Goal: Task Accomplishment & Management: Use online tool/utility

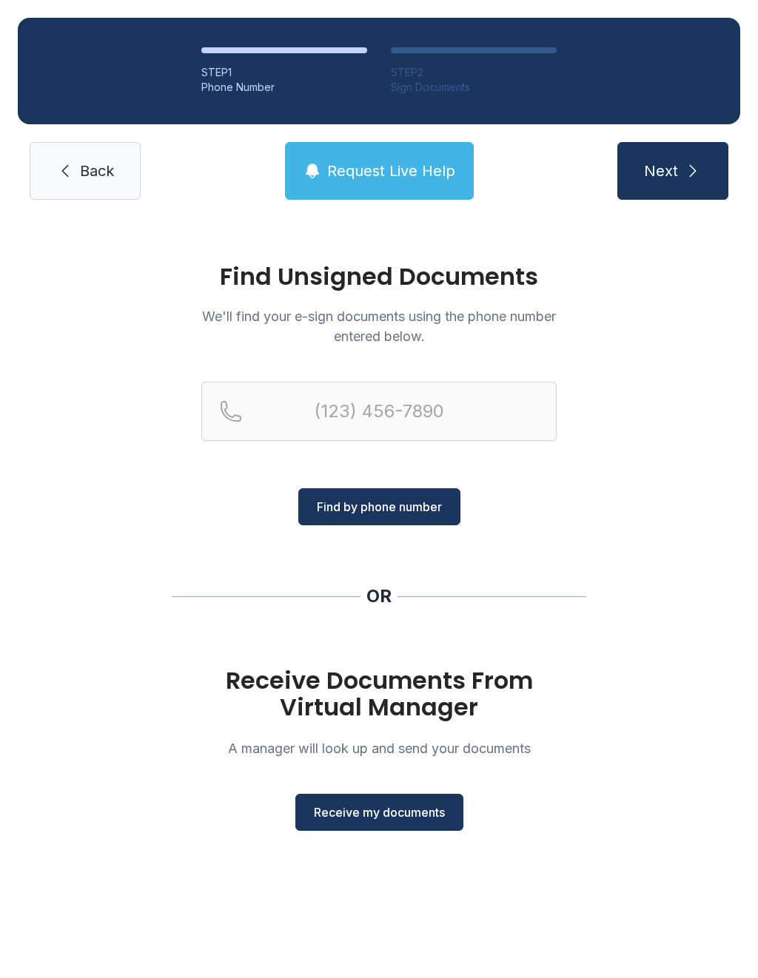
click at [393, 813] on span "Receive my documents" at bounding box center [379, 813] width 131 height 18
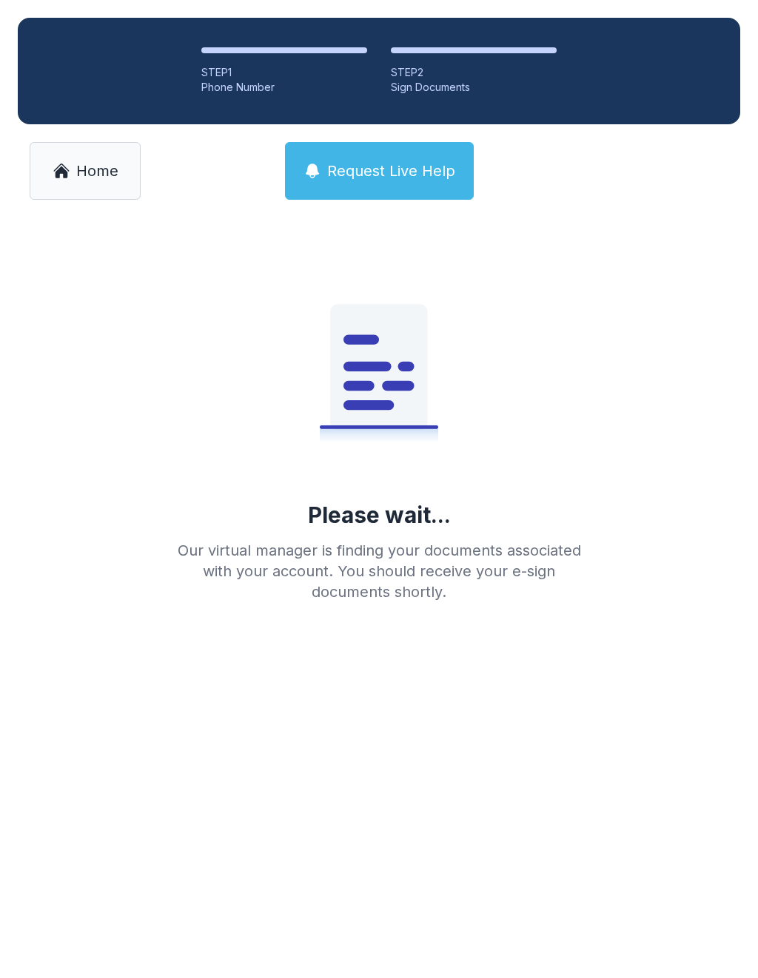
click at [95, 185] on link "Home" at bounding box center [85, 171] width 111 height 58
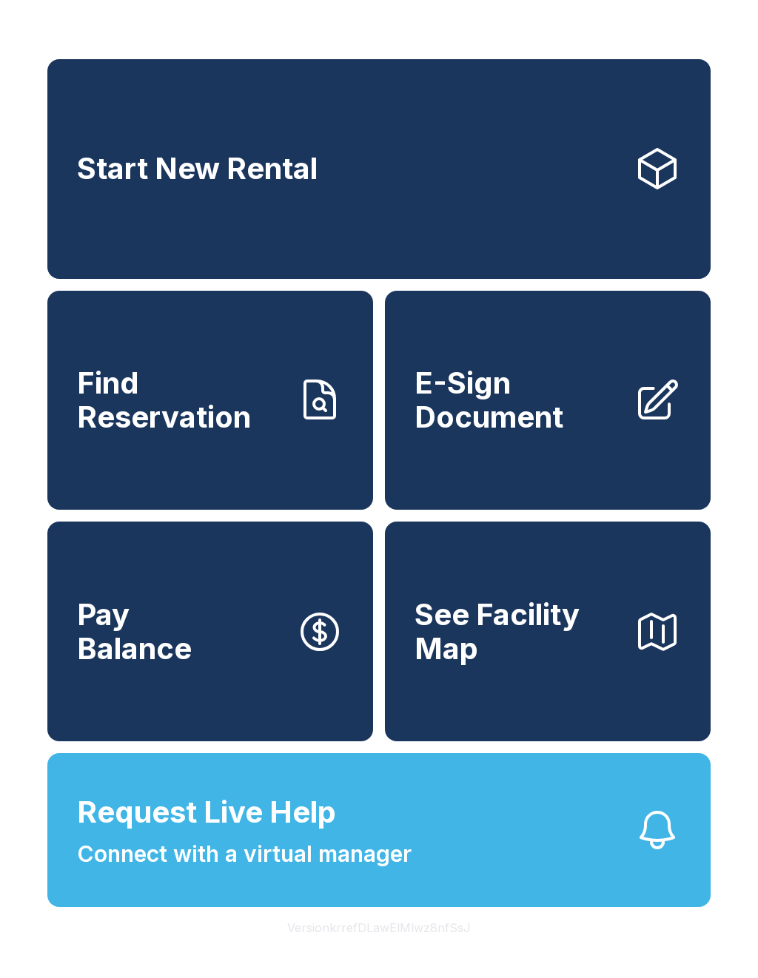
click at [467, 411] on span "E-Sign Document" at bounding box center [517, 399] width 207 height 67
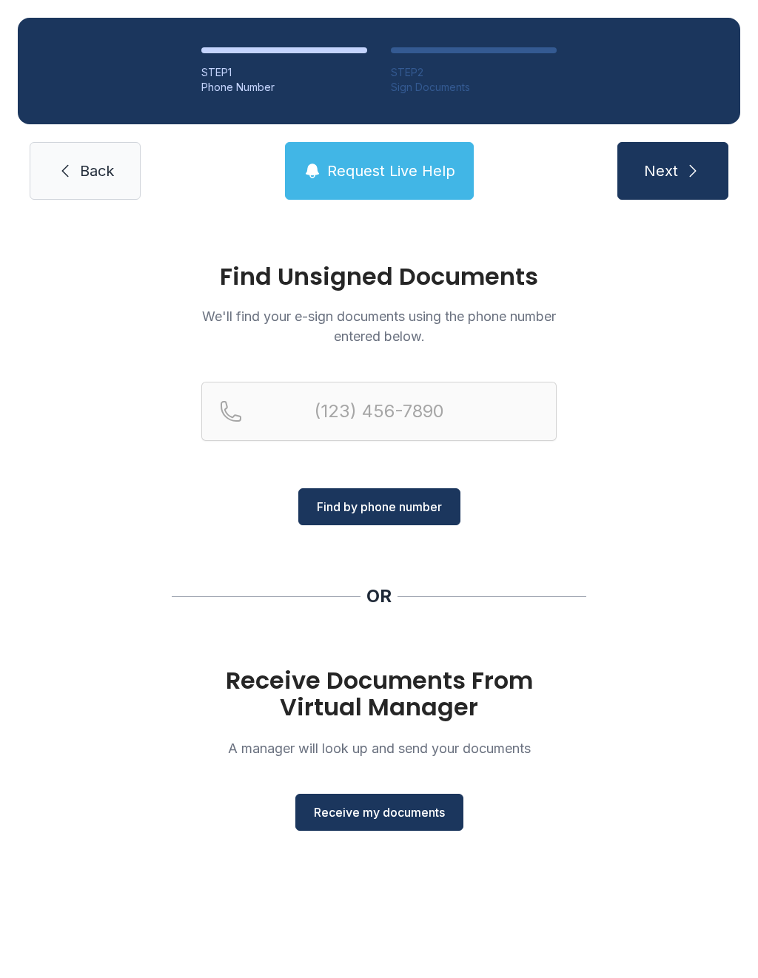
click at [379, 815] on span "Receive my documents" at bounding box center [379, 813] width 131 height 18
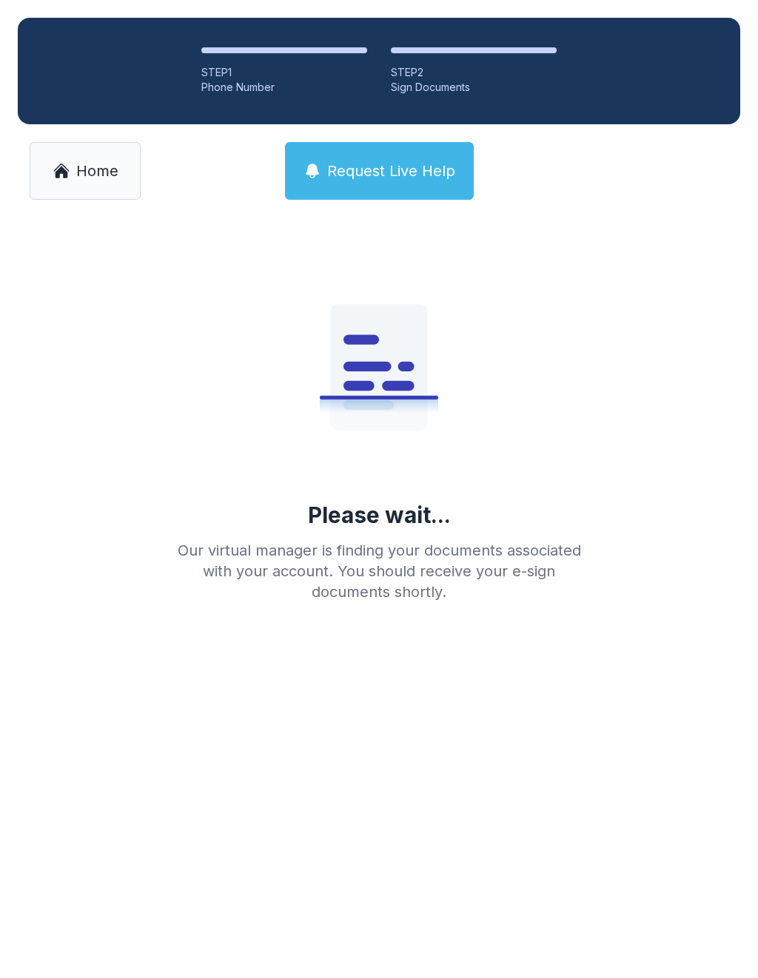
click at [98, 169] on span "Home" at bounding box center [97, 171] width 42 height 21
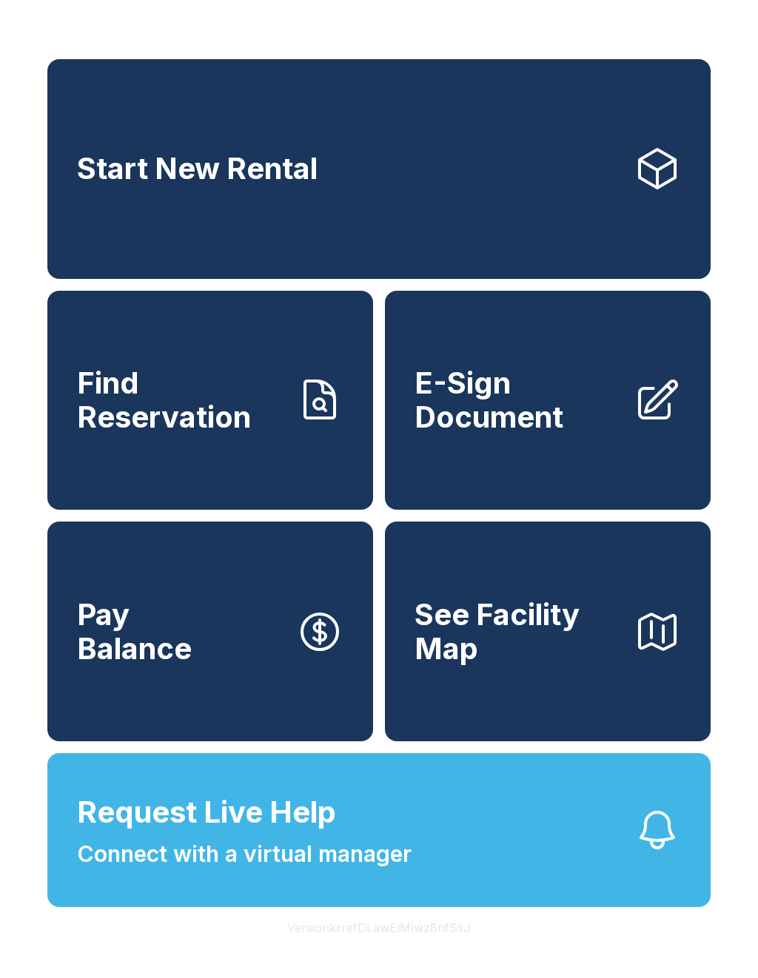
click at [516, 434] on span "E-Sign Document" at bounding box center [517, 399] width 207 height 67
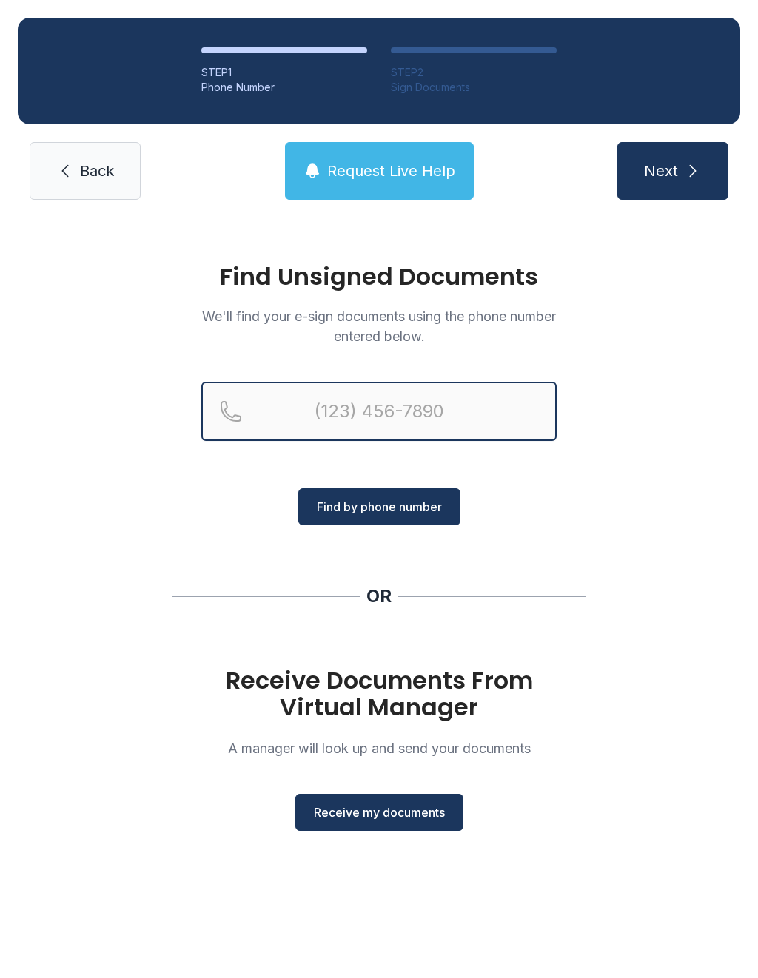
click at [350, 420] on input "Reservation phone number" at bounding box center [378, 411] width 355 height 59
type input "[PHONE_NUMBER]"
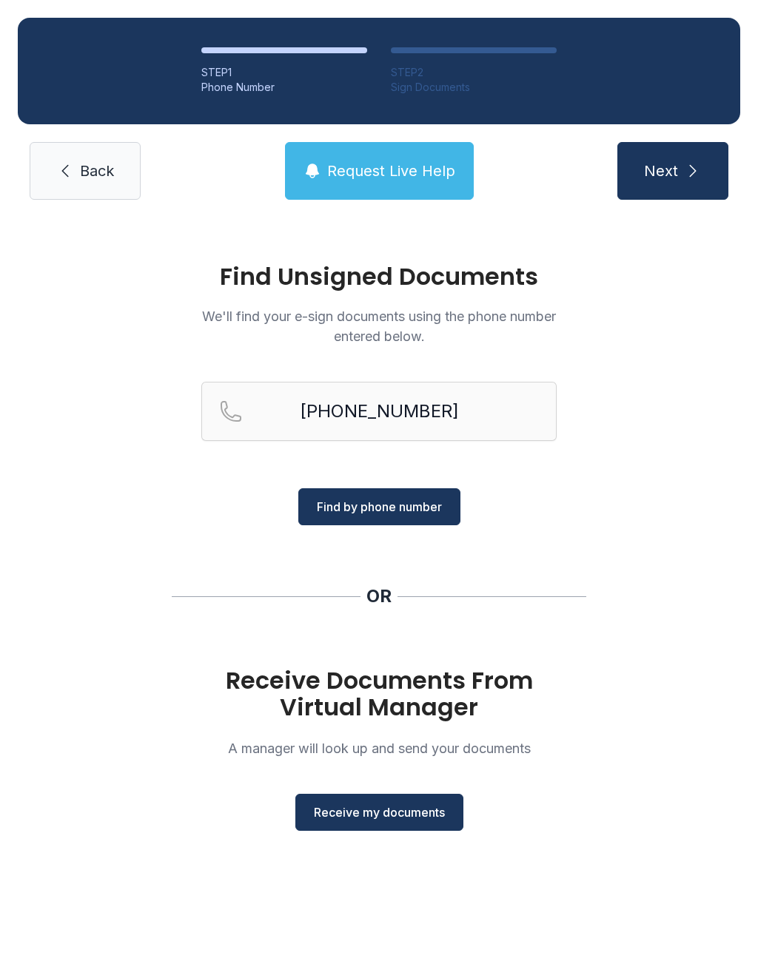
click at [389, 502] on span "Find by phone number" at bounding box center [379, 507] width 125 height 18
click at [386, 503] on span "Find by phone number" at bounding box center [379, 507] width 125 height 18
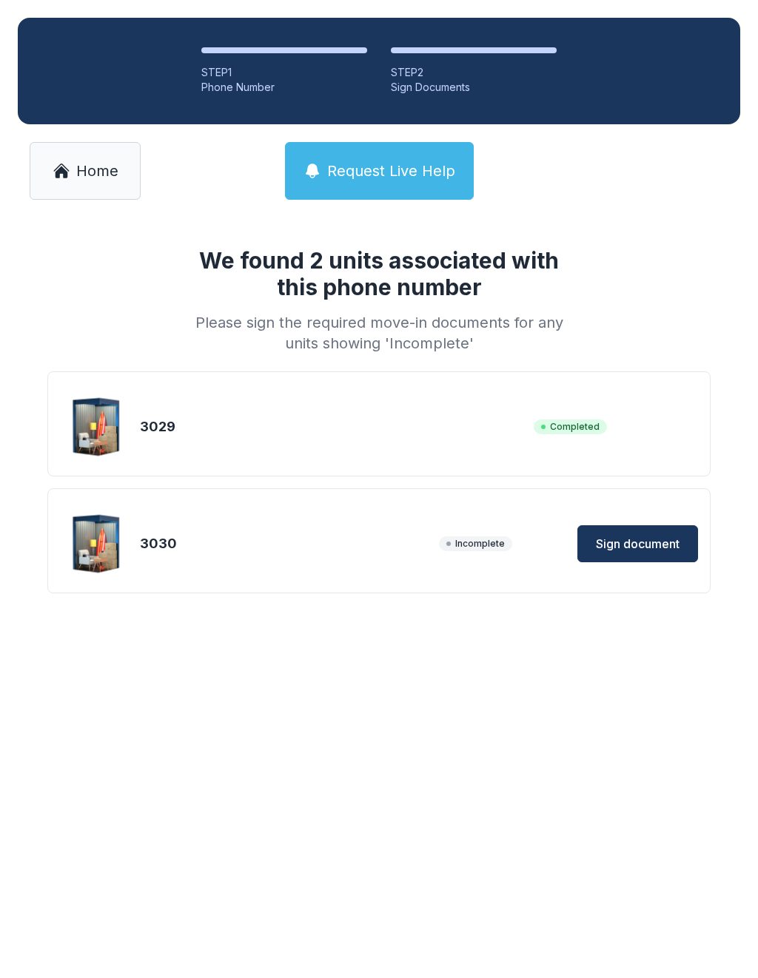
click at [631, 543] on span "Sign document" at bounding box center [638, 544] width 84 height 18
